Goal: Information Seeking & Learning: Learn about a topic

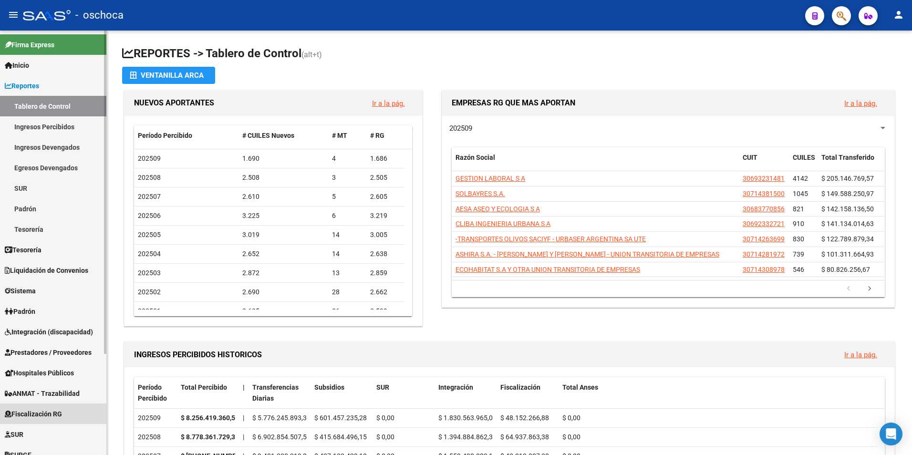
click at [49, 414] on span "Fiscalización RG" at bounding box center [33, 414] width 57 height 10
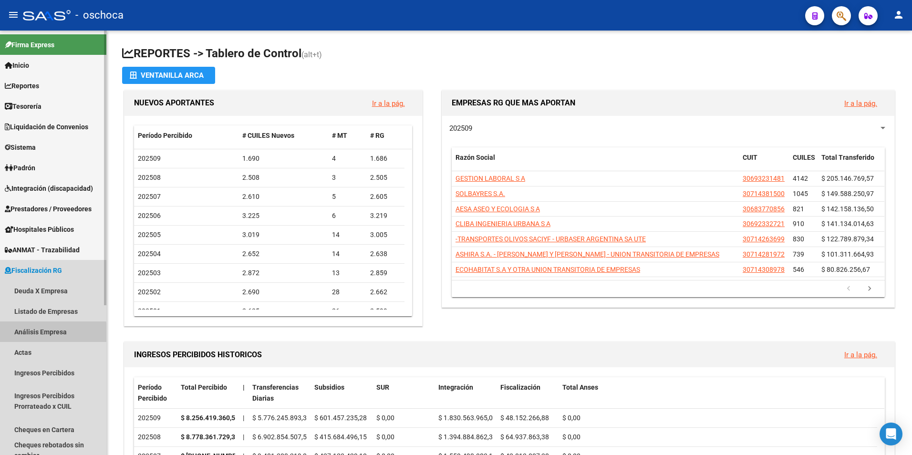
click at [36, 334] on link "Análisis Empresa" at bounding box center [53, 332] width 106 height 21
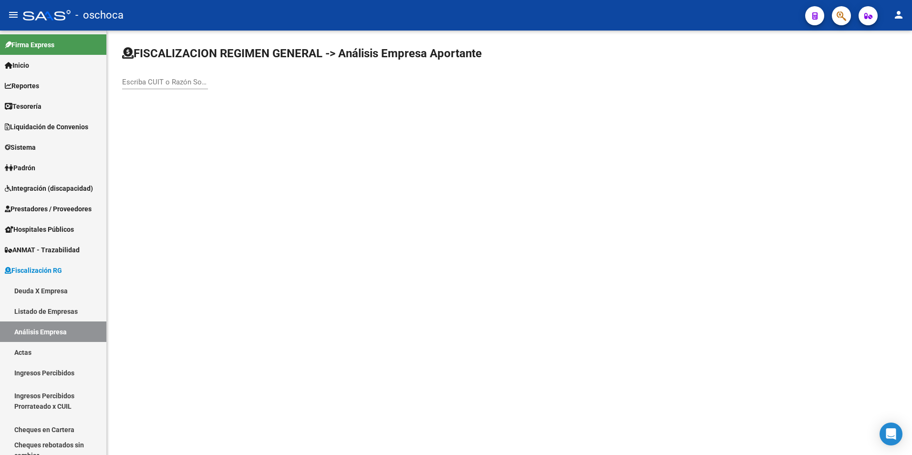
click at [151, 79] on input "Escriba CUIT o Razón Social para buscar" at bounding box center [165, 82] width 86 height 9
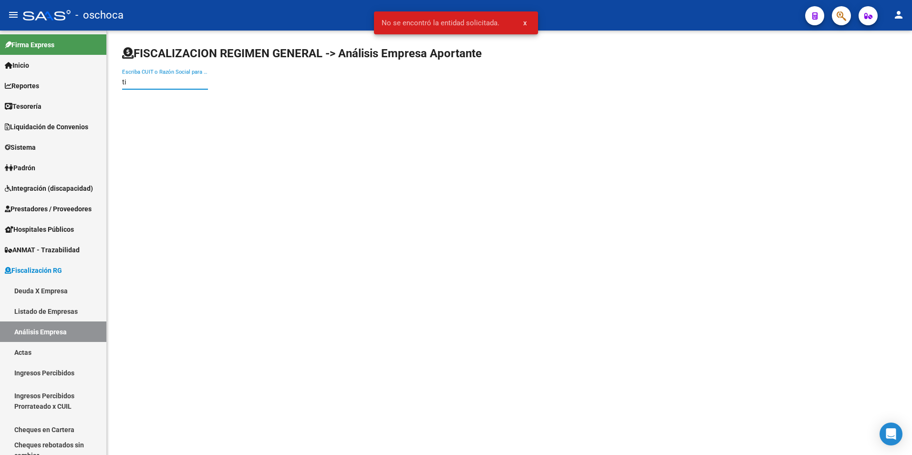
type input "t"
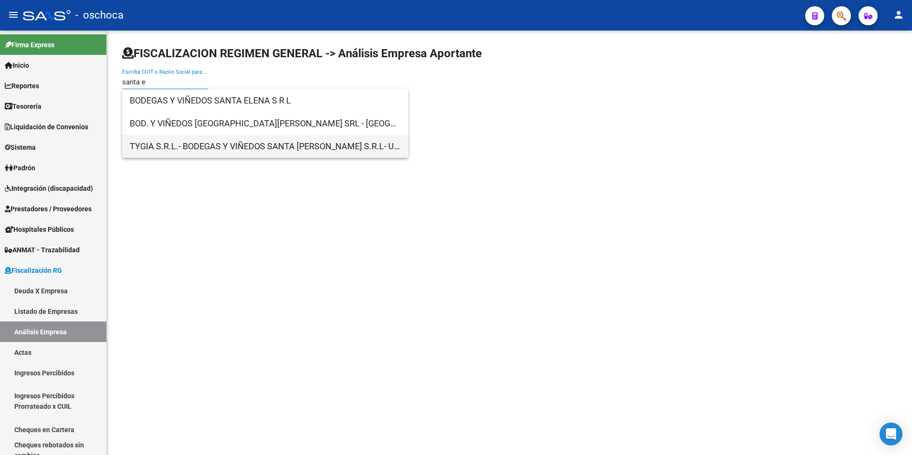
type input "santa e"
click at [196, 149] on span "TYGIA S.R.L.- BODEGAS Y VIÑEDOS SANTA [PERSON_NAME] S.R.L- U.T" at bounding box center [265, 146] width 271 height 23
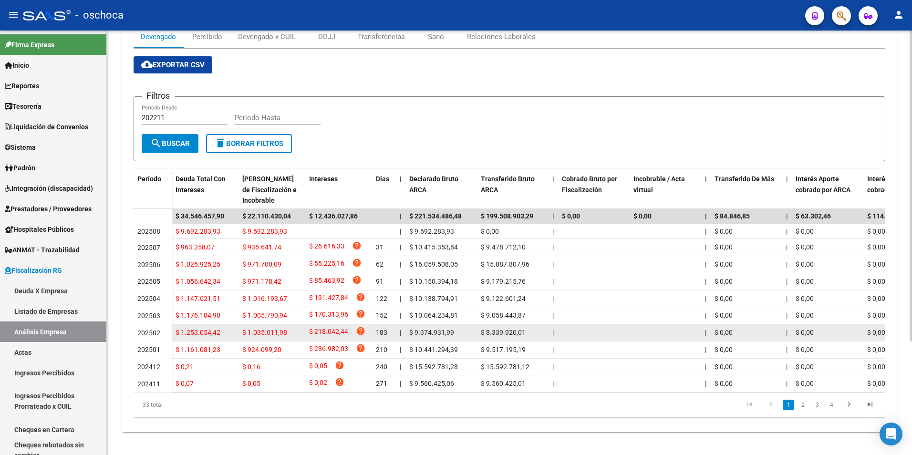
scroll to position [155, 0]
click at [356, 330] on link "help" at bounding box center [361, 334] width 10 height 8
click at [363, 326] on icon "help" at bounding box center [361, 331] width 10 height 10
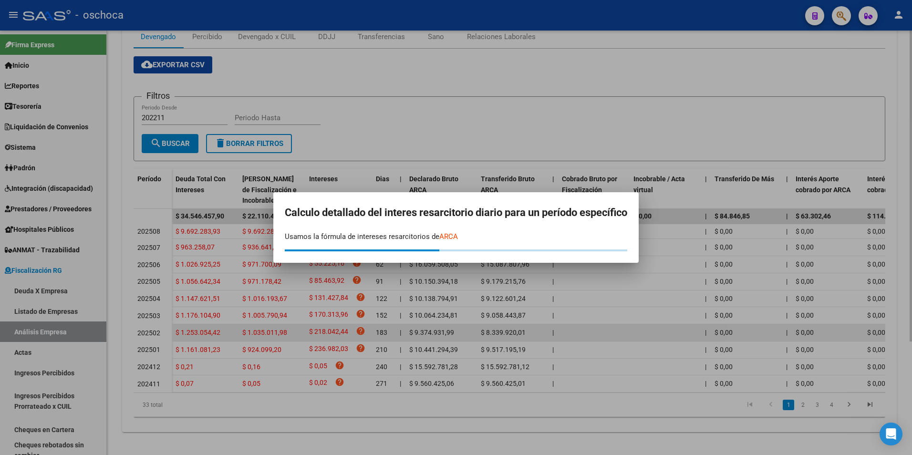
click at [363, 323] on div at bounding box center [456, 227] width 912 height 455
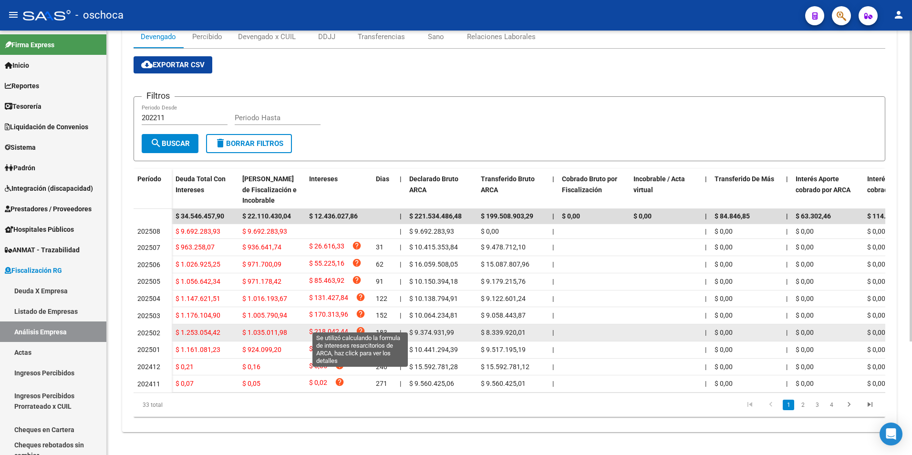
click at [363, 326] on icon "help" at bounding box center [361, 331] width 10 height 10
click at [337, 326] on span "$ 218.042,44" at bounding box center [328, 332] width 39 height 13
drag, startPoint x: 337, startPoint y: 323, endPoint x: 325, endPoint y: 328, distance: 12.8
click at [325, 328] on span "$ 218.042,44" at bounding box center [328, 332] width 39 height 13
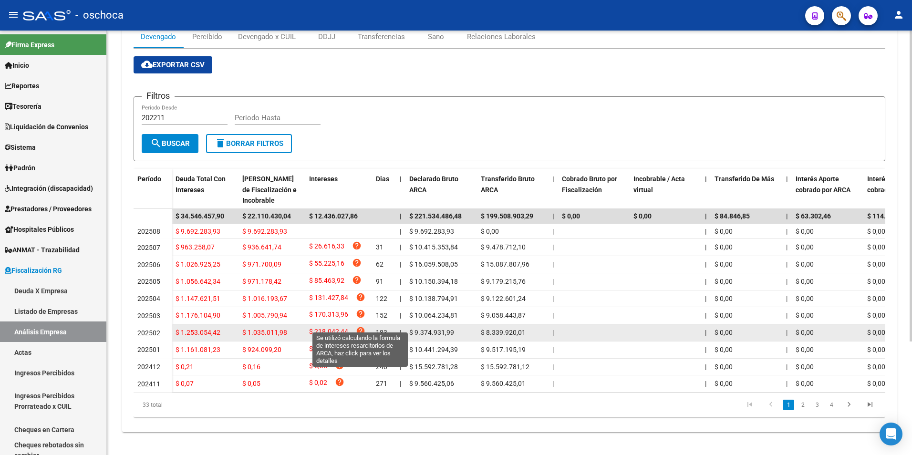
click at [360, 326] on icon "help" at bounding box center [361, 331] width 10 height 10
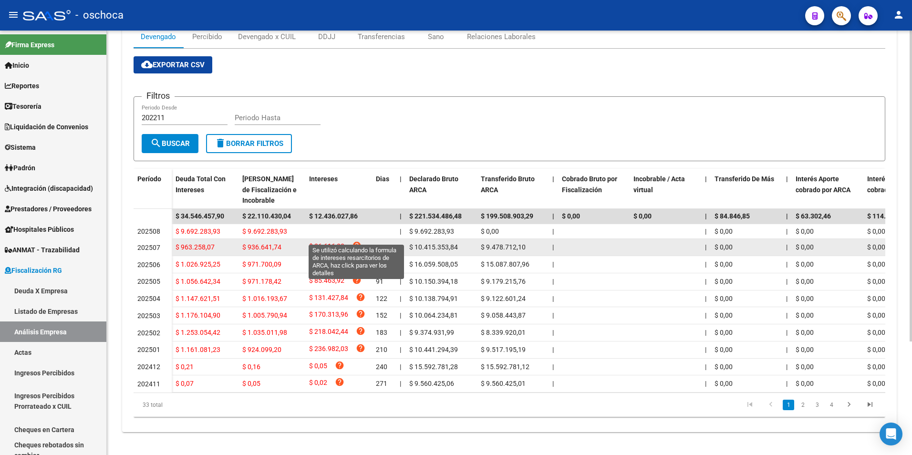
click at [354, 241] on icon "help" at bounding box center [357, 246] width 10 height 10
